Goal: Transaction & Acquisition: Purchase product/service

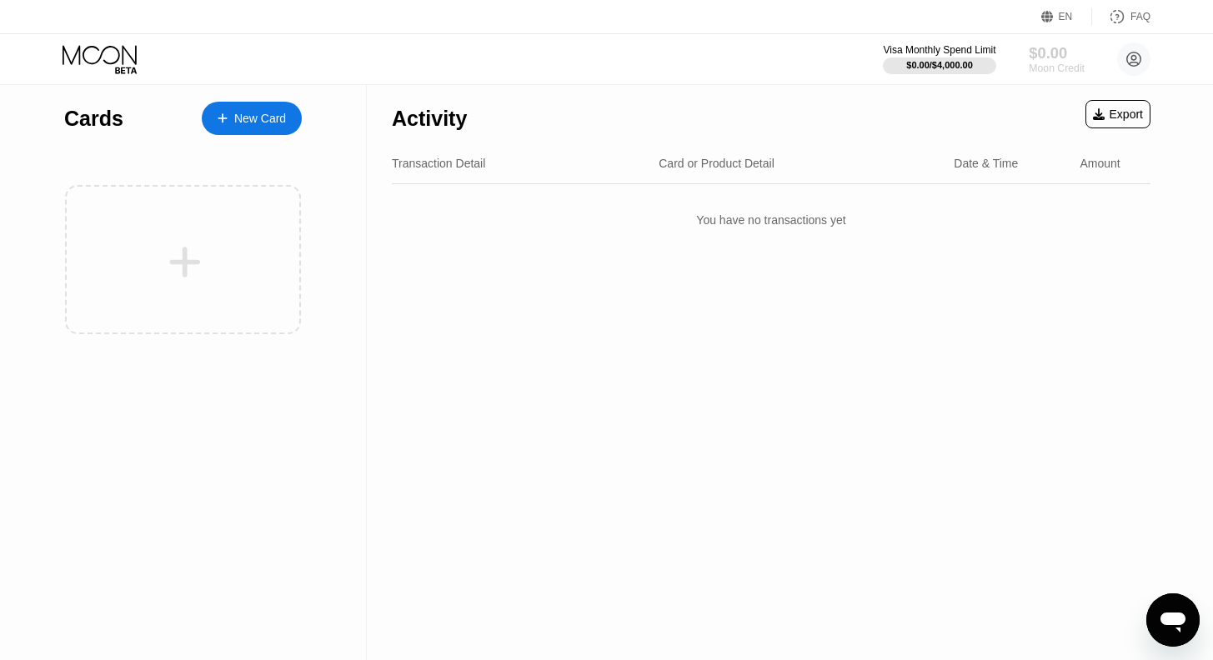
click at [1045, 53] on div "$0.00" at bounding box center [1056, 53] width 56 height 18
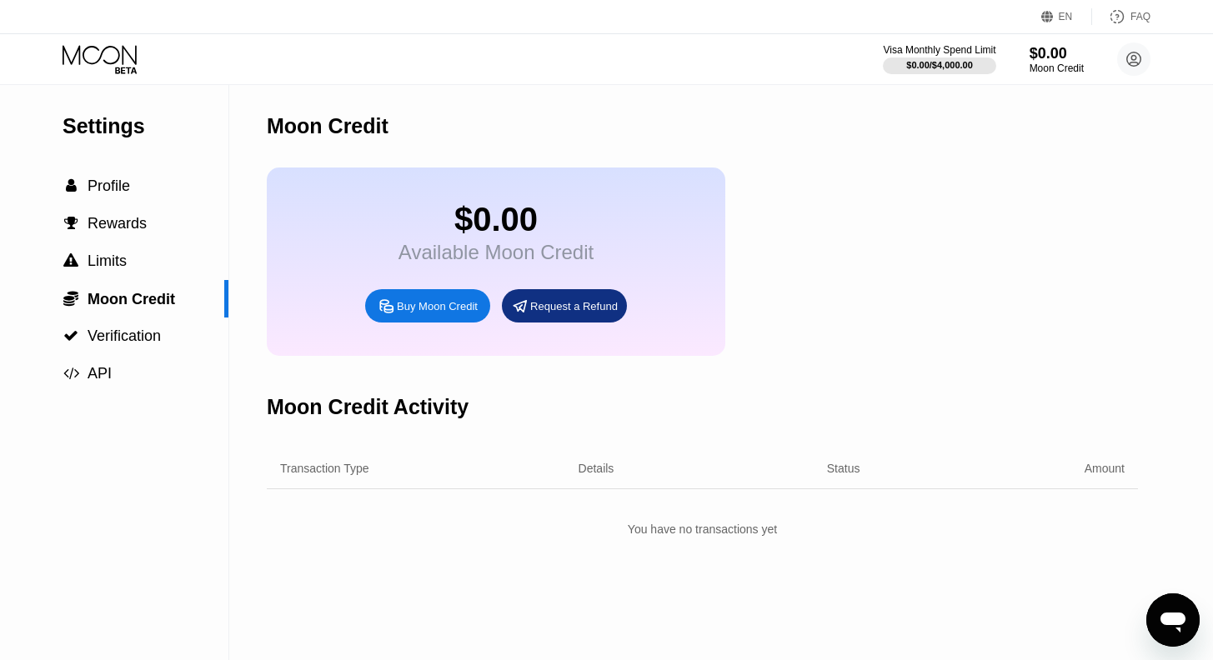
click at [411, 313] on div "Buy Moon Credit" at bounding box center [437, 306] width 81 height 14
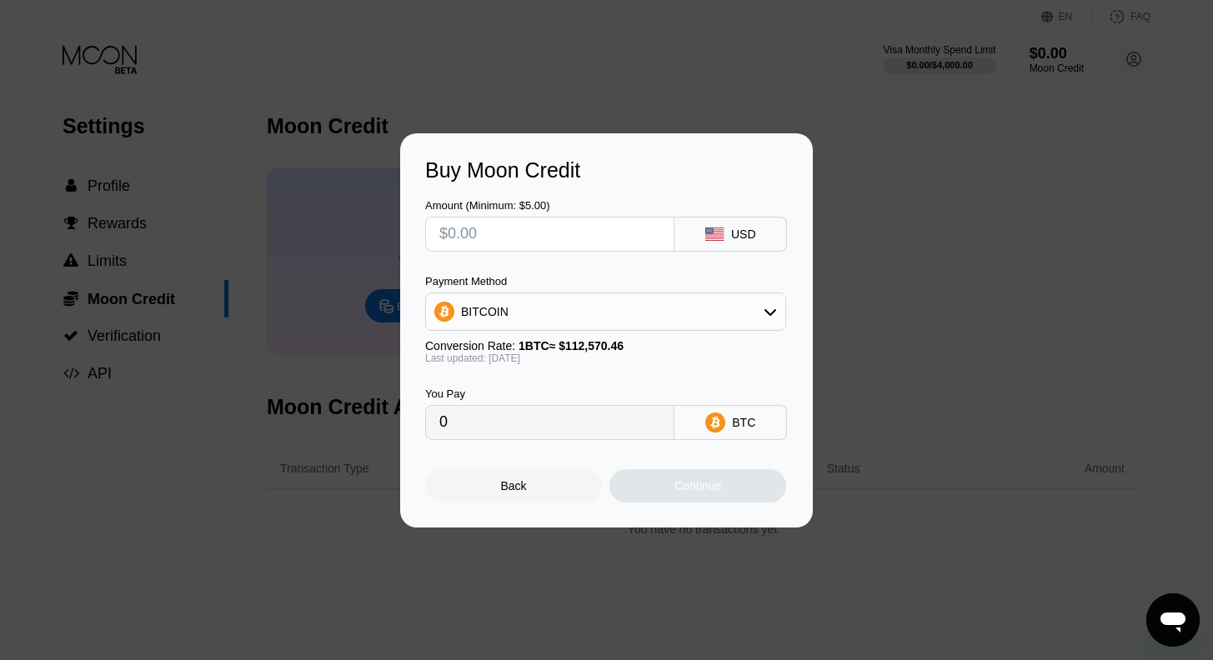
click at [533, 230] on input "text" at bounding box center [549, 234] width 221 height 33
type input "$50"
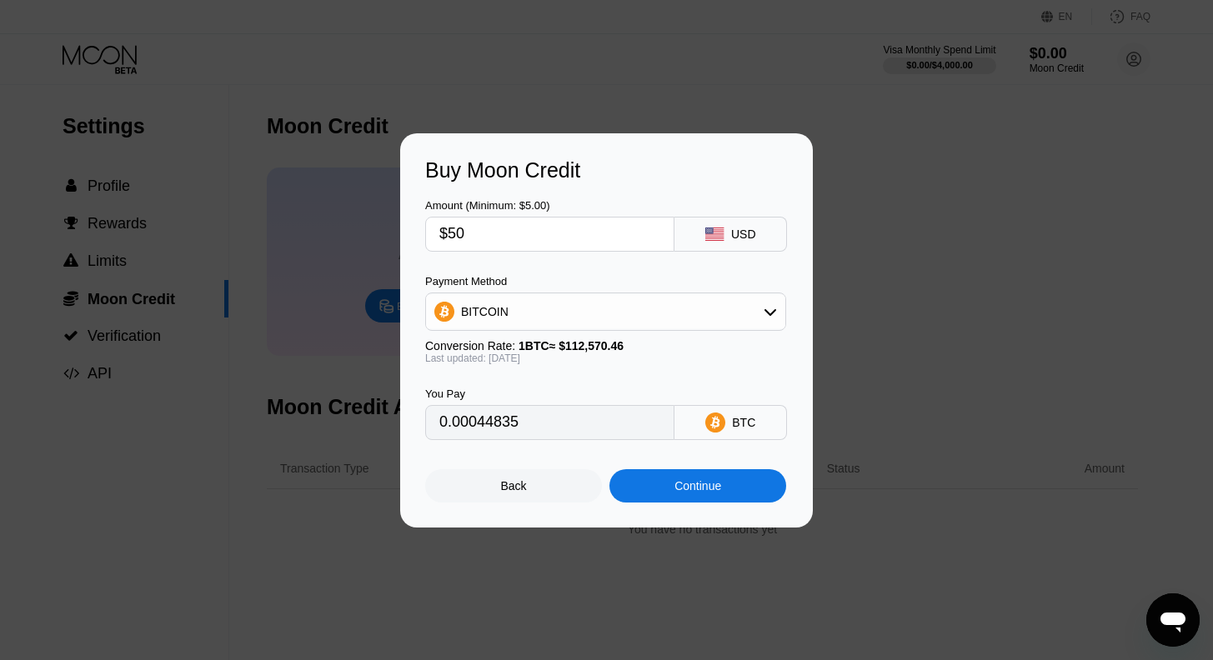
type input "0.00044835"
type input "$50"
click at [680, 490] on div "Continue" at bounding box center [697, 485] width 47 height 13
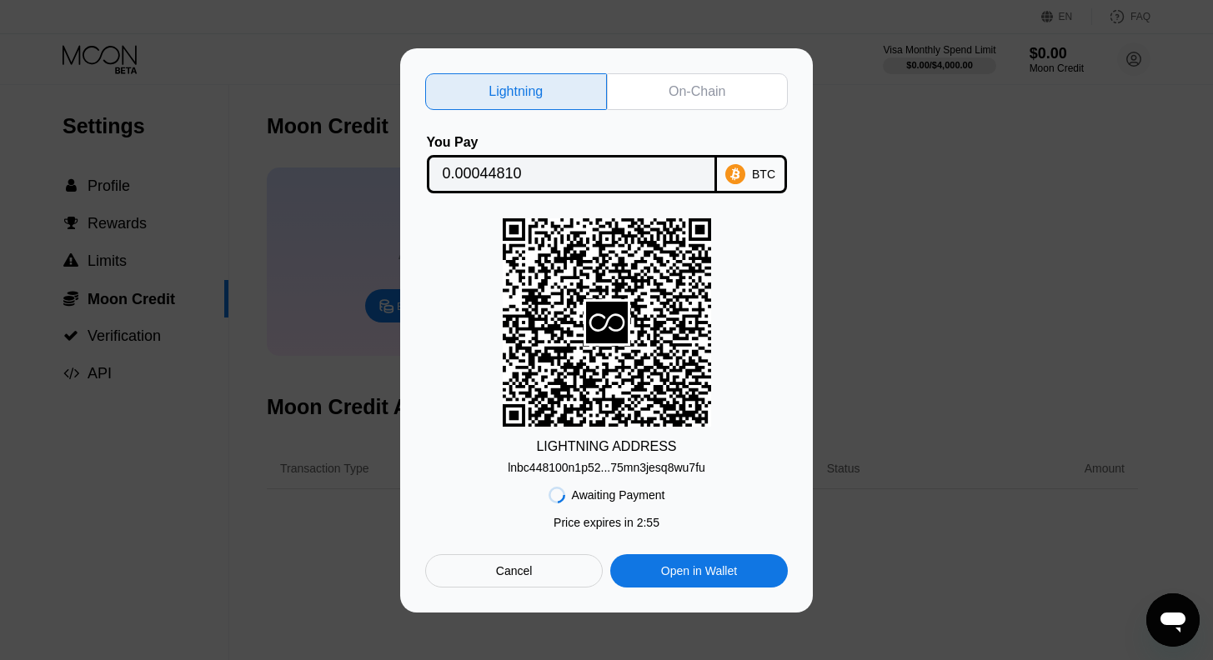
click at [683, 90] on div "On-Chain" at bounding box center [696, 91] width 57 height 17
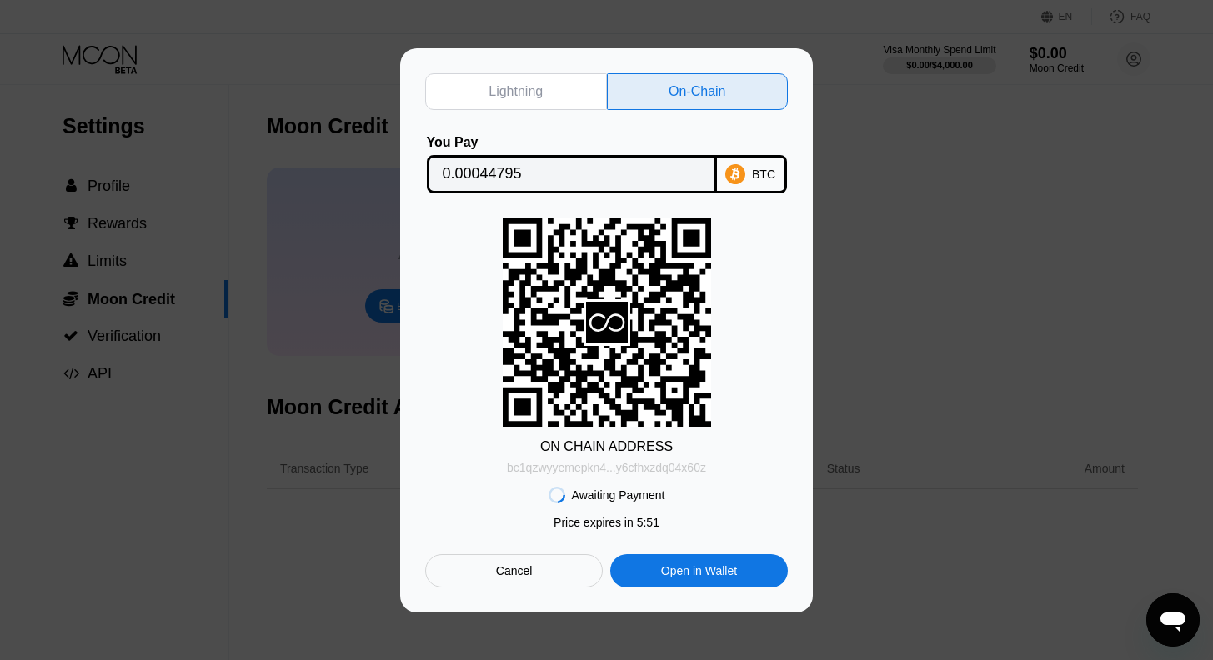
click at [626, 470] on div "bc1qzwyyemepkn4...y6cfhxzdq04x60z" at bounding box center [606, 467] width 199 height 13
click at [776, 297] on div "ON CHAIN ADDRESS bc1qzwyyemepkn4...y6cfhxzdq04x60z" at bounding box center [606, 346] width 363 height 256
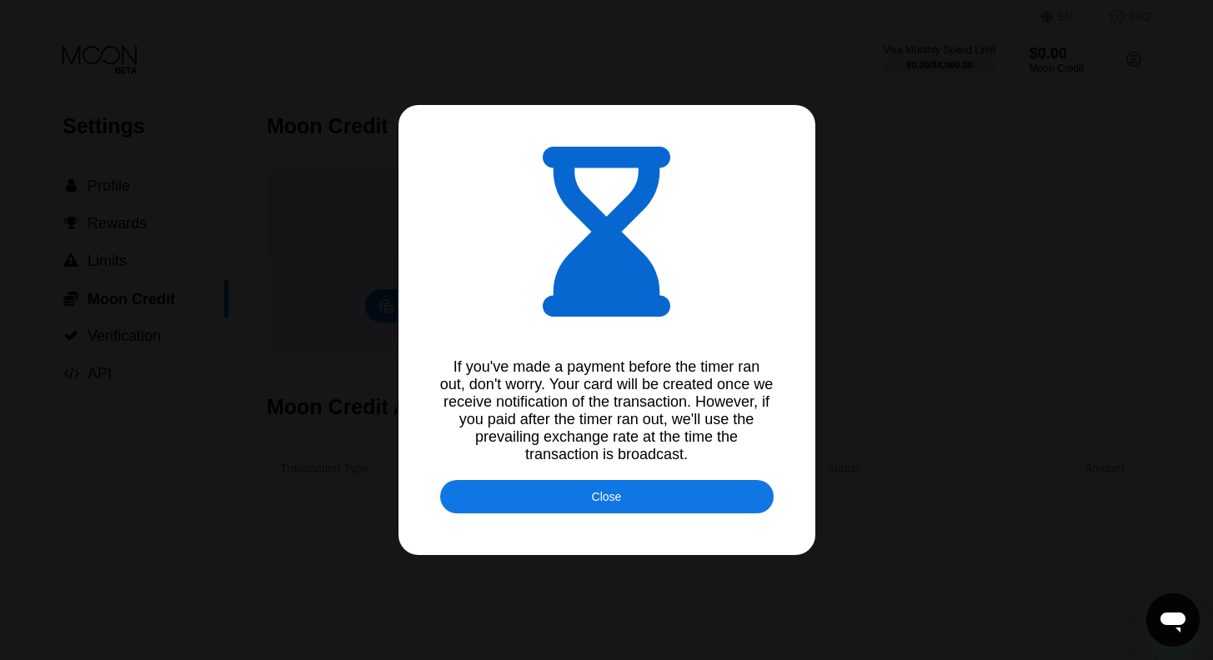
click at [450, 385] on div "If you've made a payment before the timer ran out, don't worry. Your card will …" at bounding box center [606, 410] width 333 height 105
click at [558, 508] on div "Close" at bounding box center [606, 496] width 333 height 33
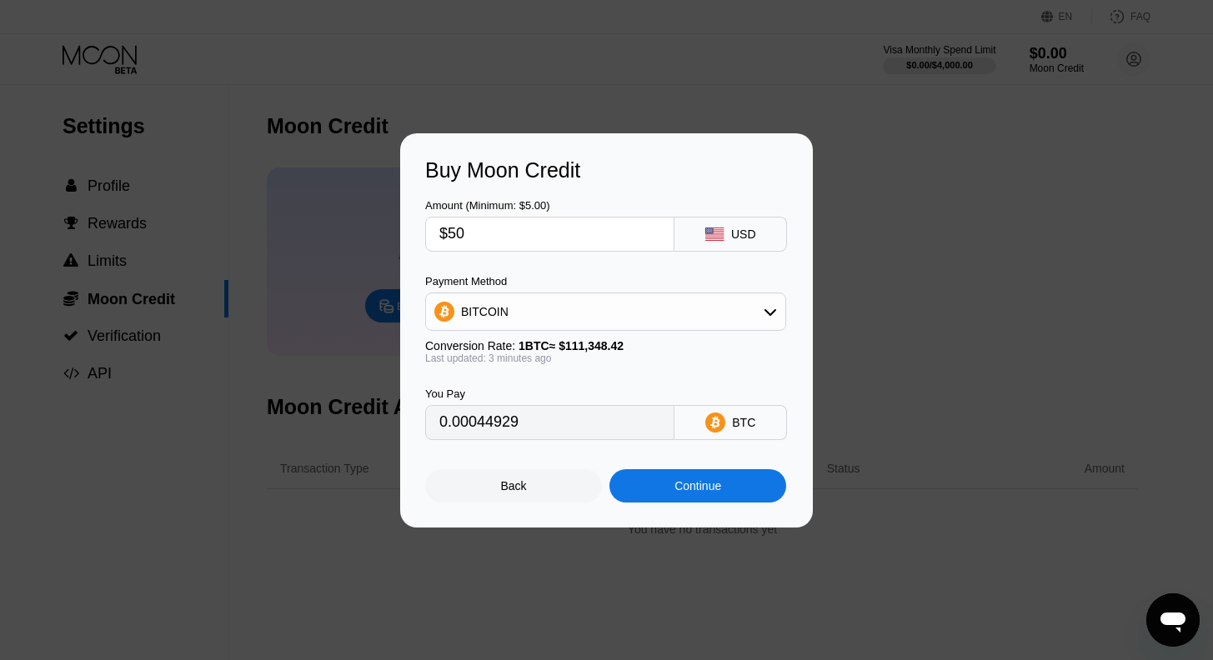
click at [869, 150] on div "Buy Moon Credit Amount (Minimum: $5.00) $50 USD Payment Method BITCOIN Conversi…" at bounding box center [606, 330] width 1213 height 394
type input "0.00044961"
